Goal: Use online tool/utility

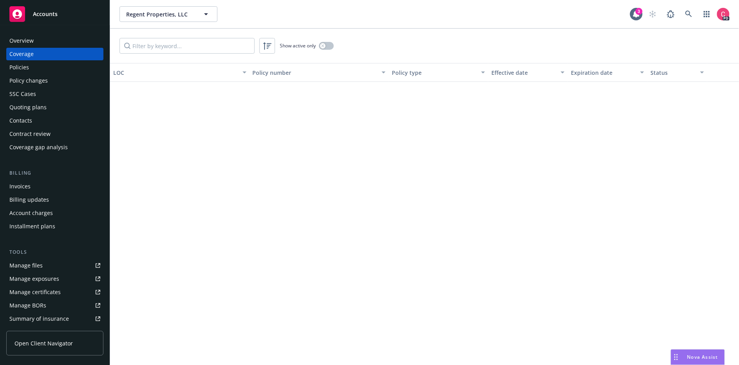
scroll to position [968, 0]
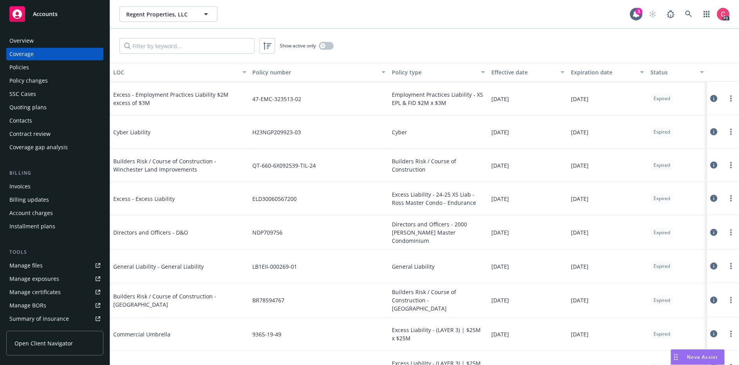
click at [697, 356] on span "Nova Assist" at bounding box center [702, 357] width 31 height 7
